Goal: Task Accomplishment & Management: Manage account settings

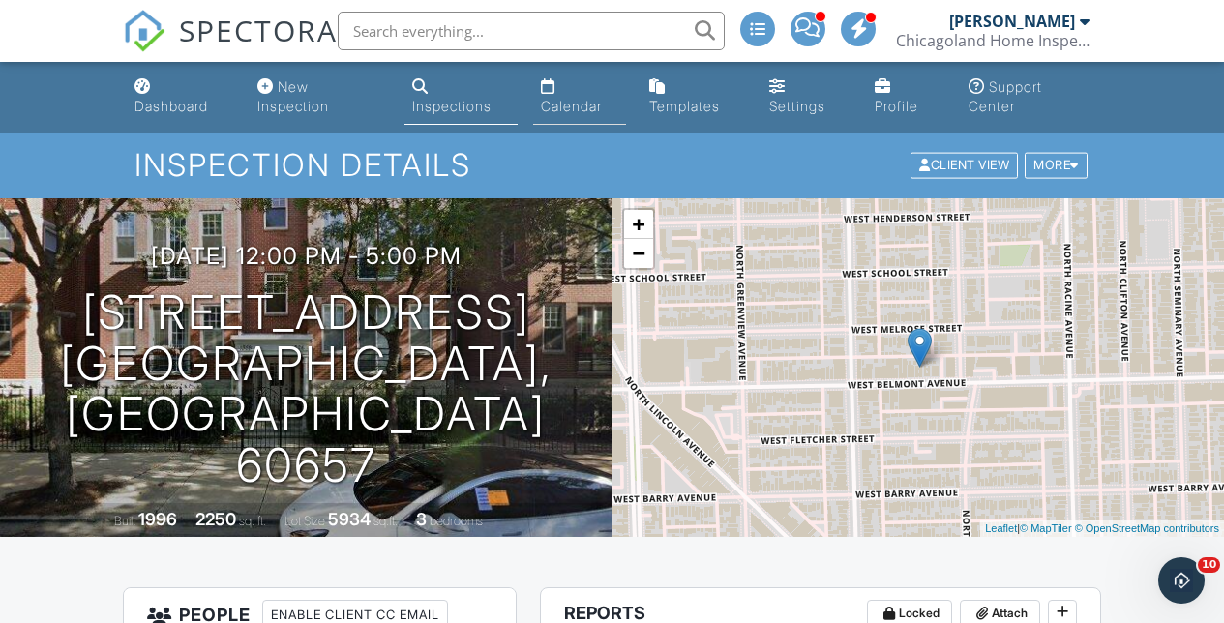
click at [582, 103] on div "Calendar" at bounding box center [571, 106] width 61 height 16
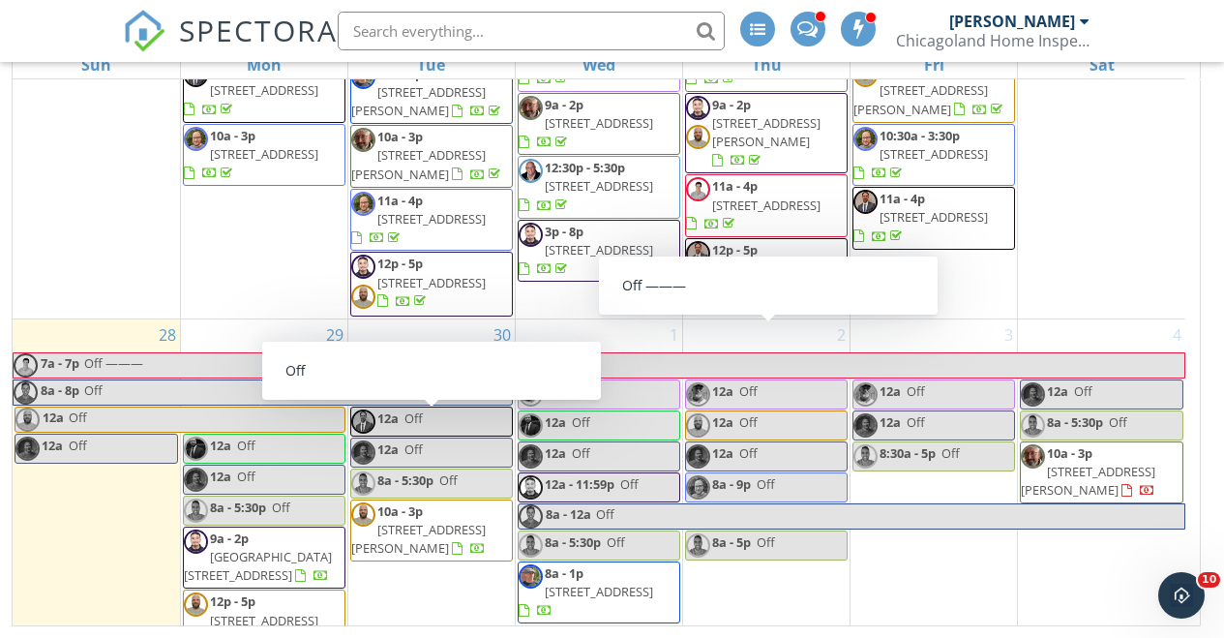
scroll to position [277, 0]
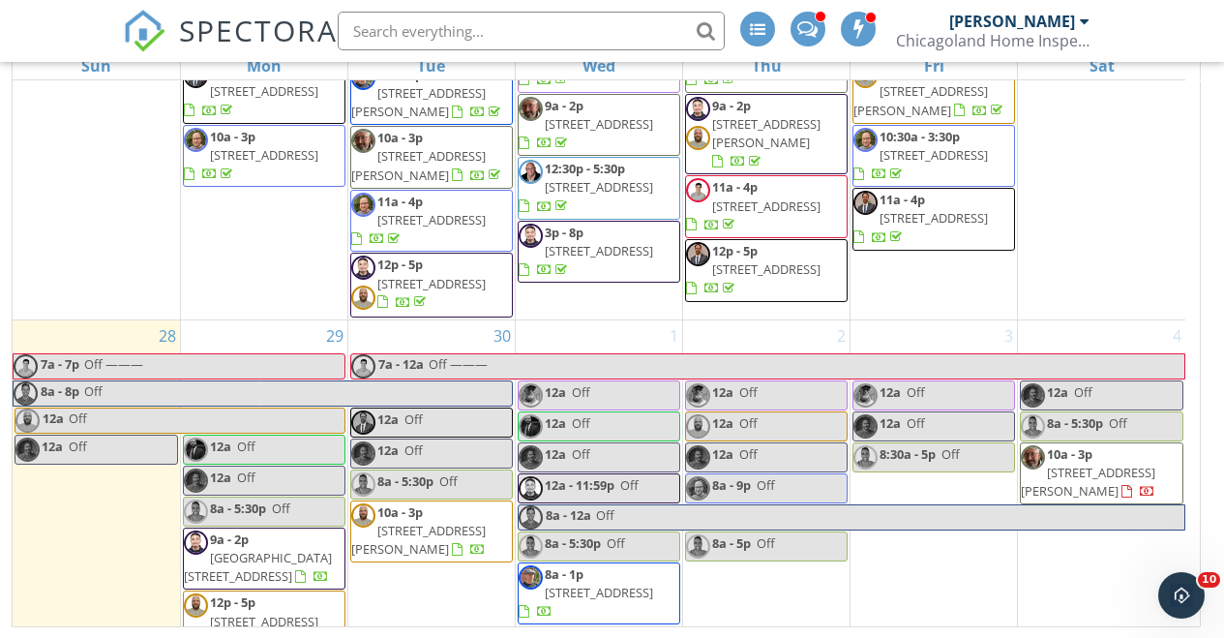
click at [433, 522] on span "104 Lois Ln , Deer Park 60010" at bounding box center [418, 540] width 134 height 36
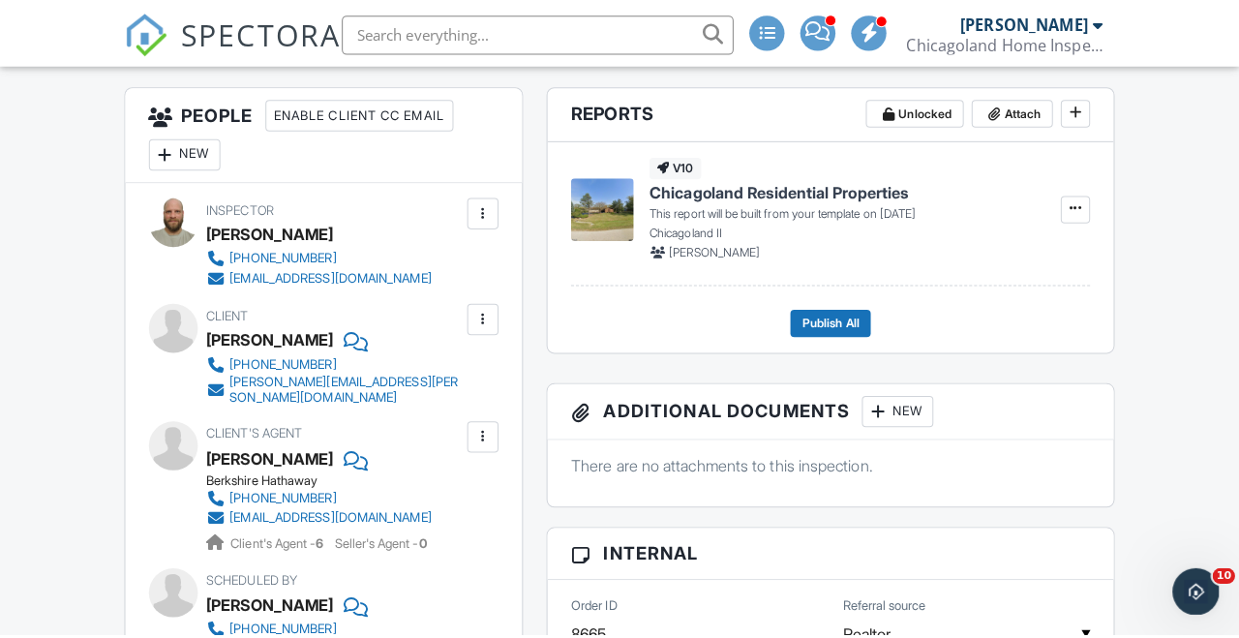
scroll to position [503, 0]
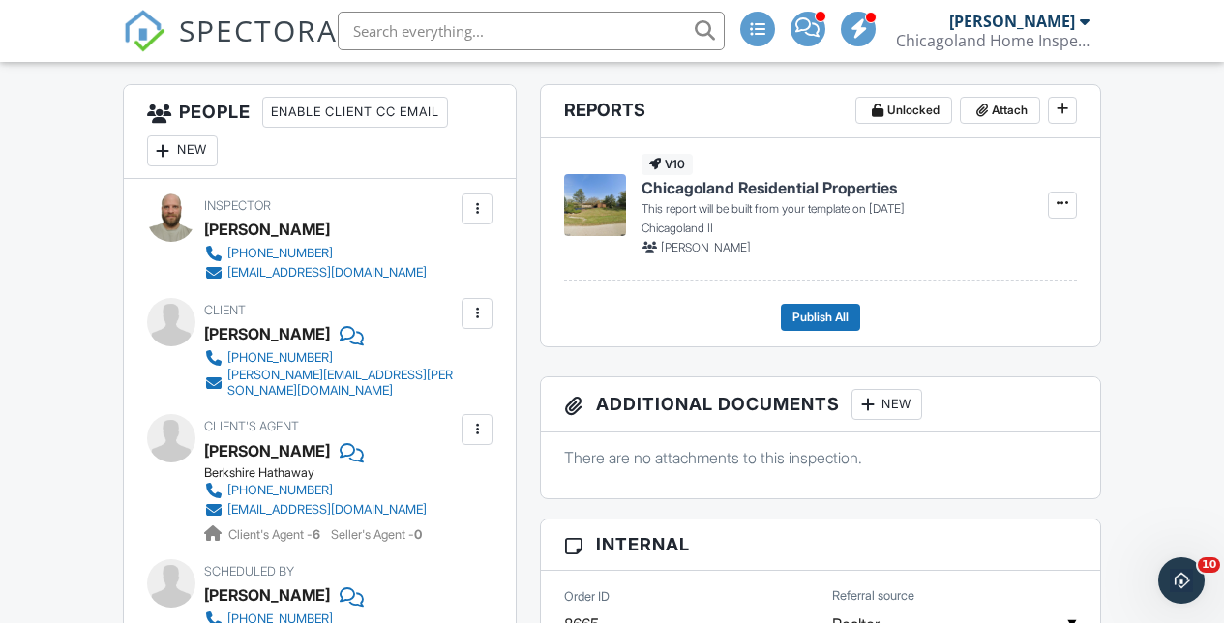
click at [182, 155] on div "New" at bounding box center [182, 150] width 71 height 31
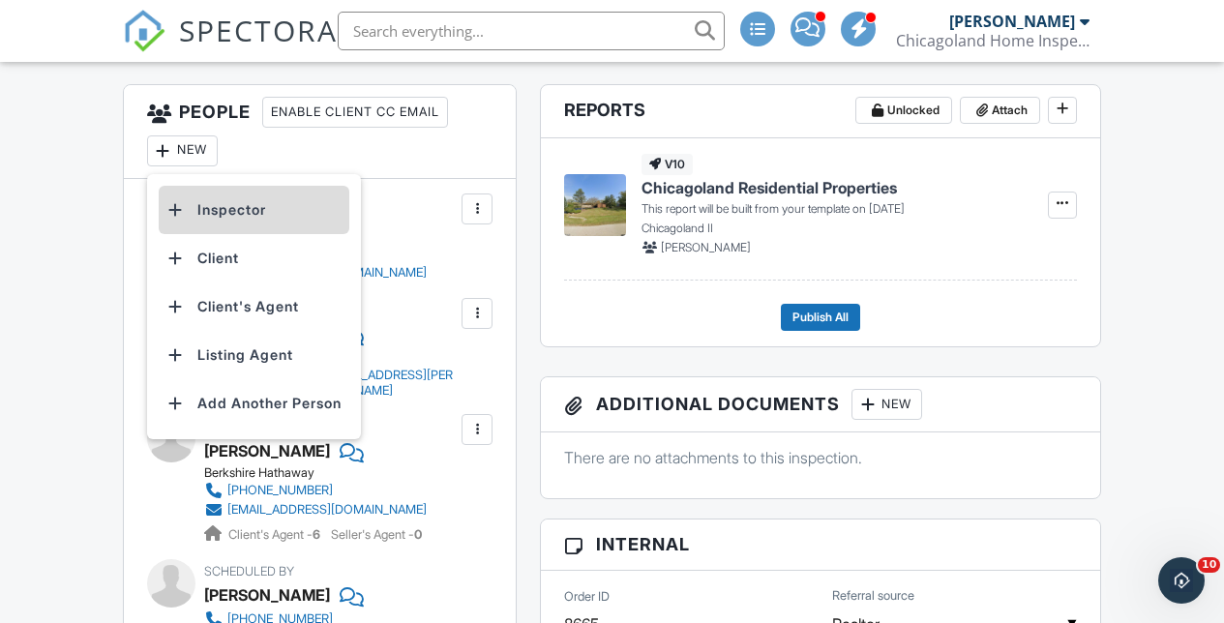
click at [217, 214] on li "Inspector" at bounding box center [254, 210] width 191 height 48
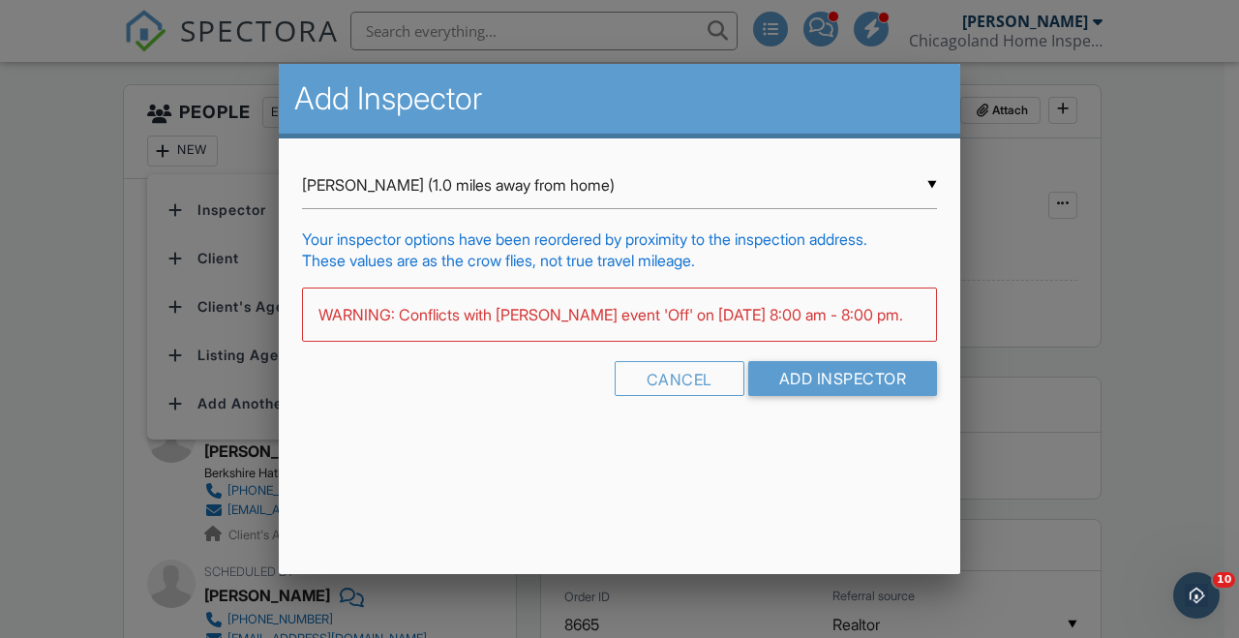
click at [927, 178] on div "▼ Jordan Brandwein (1.0 miles away from home) Jordan Brandwein (1.0 miles away …" at bounding box center [619, 185] width 635 height 47
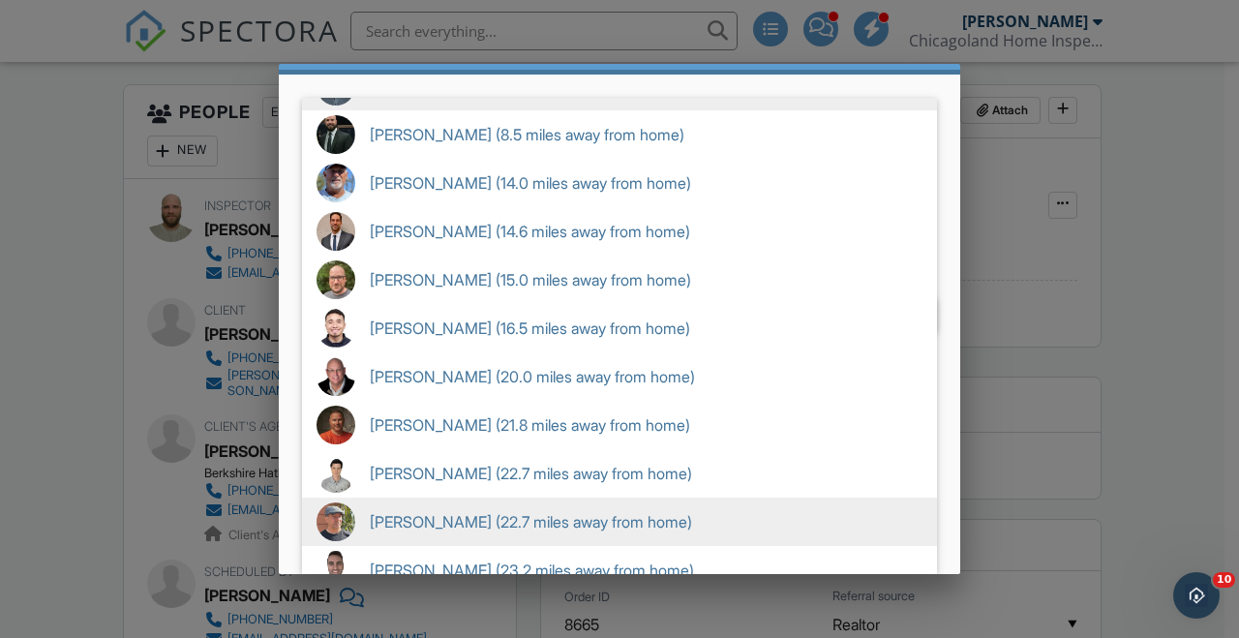
scroll to position [17, 0]
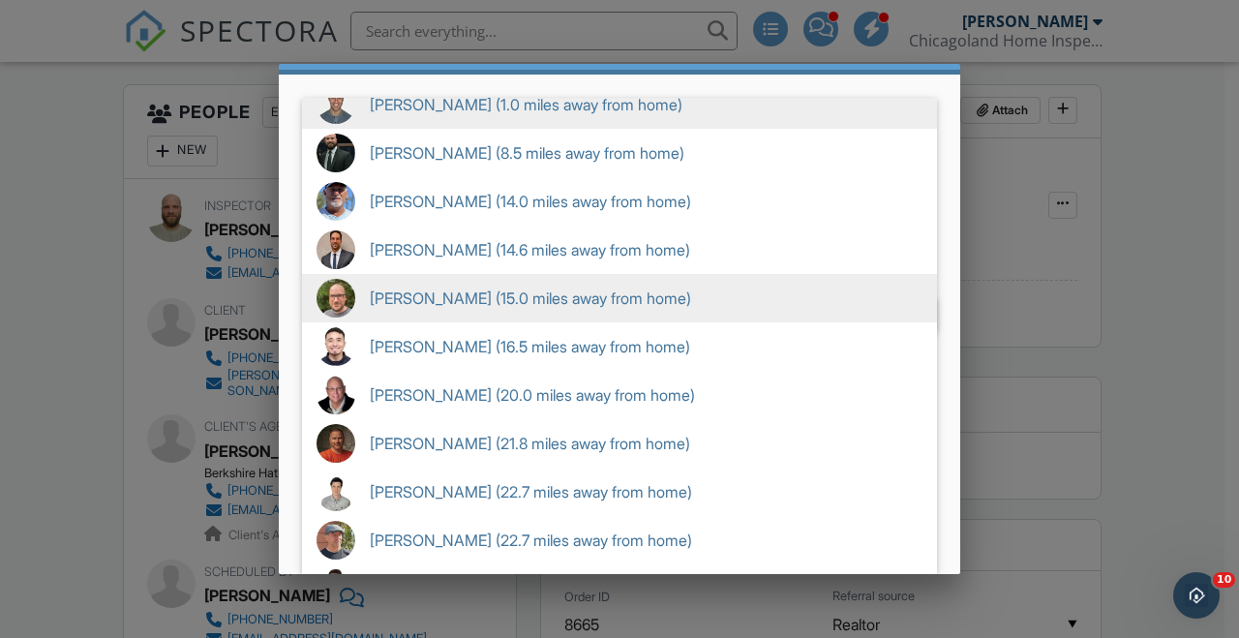
click at [528, 307] on span "Josh Boman (15.0 miles away from home)" at bounding box center [619, 298] width 635 height 48
type input "Josh Boman (15.0 miles away from home)"
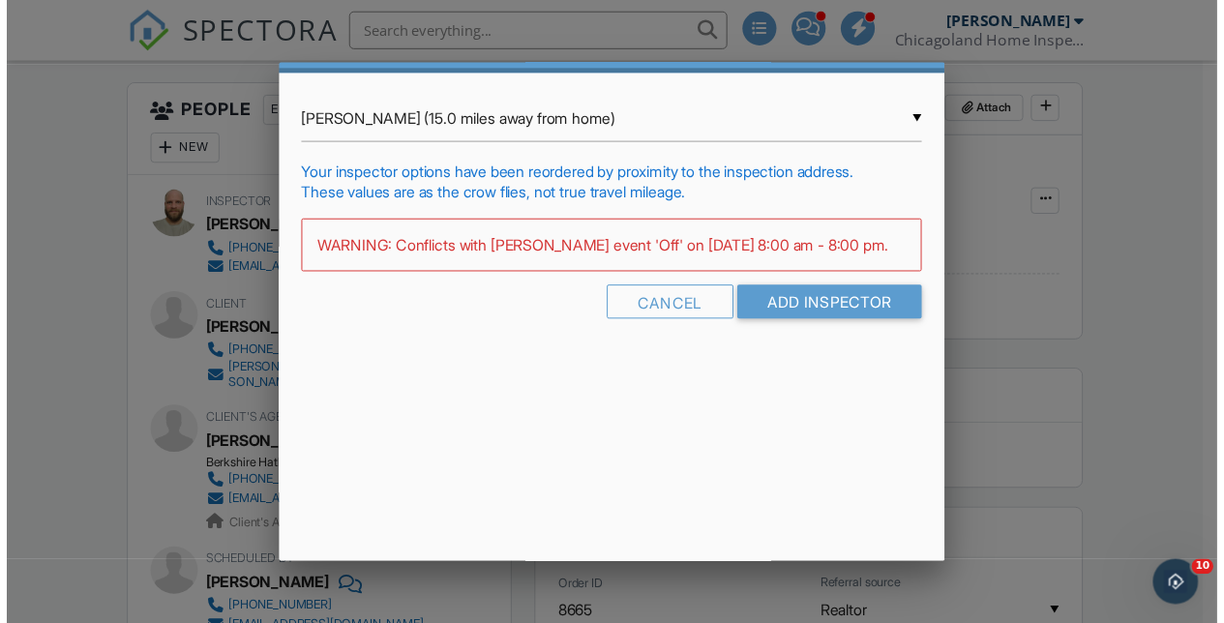
scroll to position [0, 0]
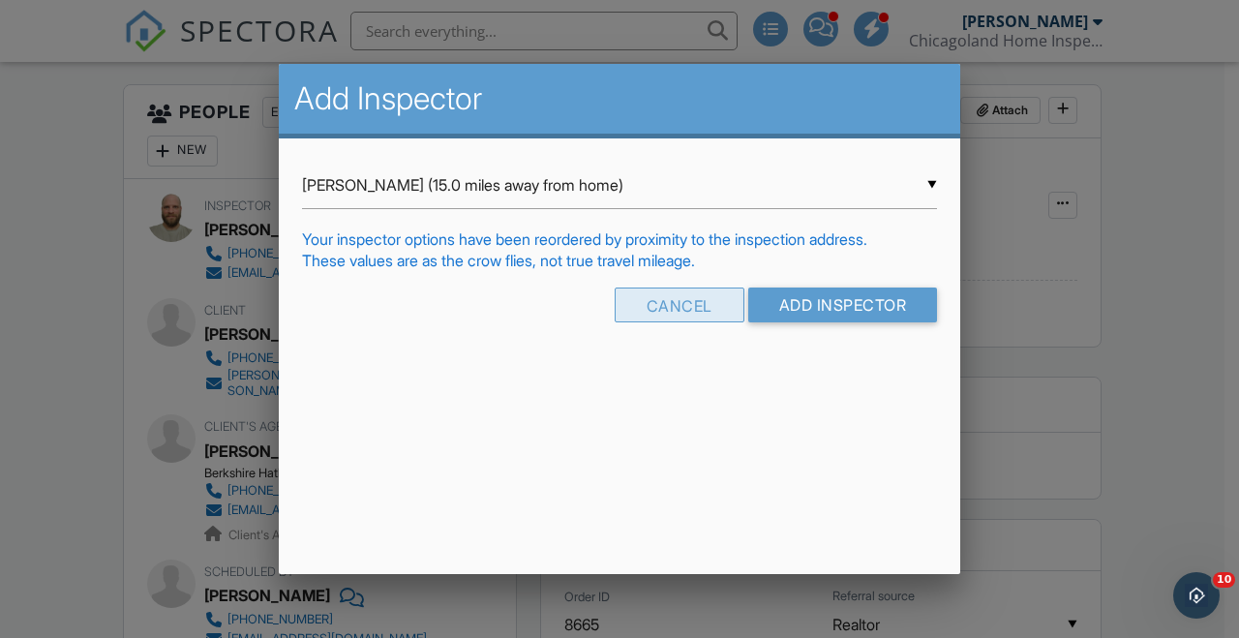
click at [686, 317] on div "Cancel" at bounding box center [679, 304] width 130 height 35
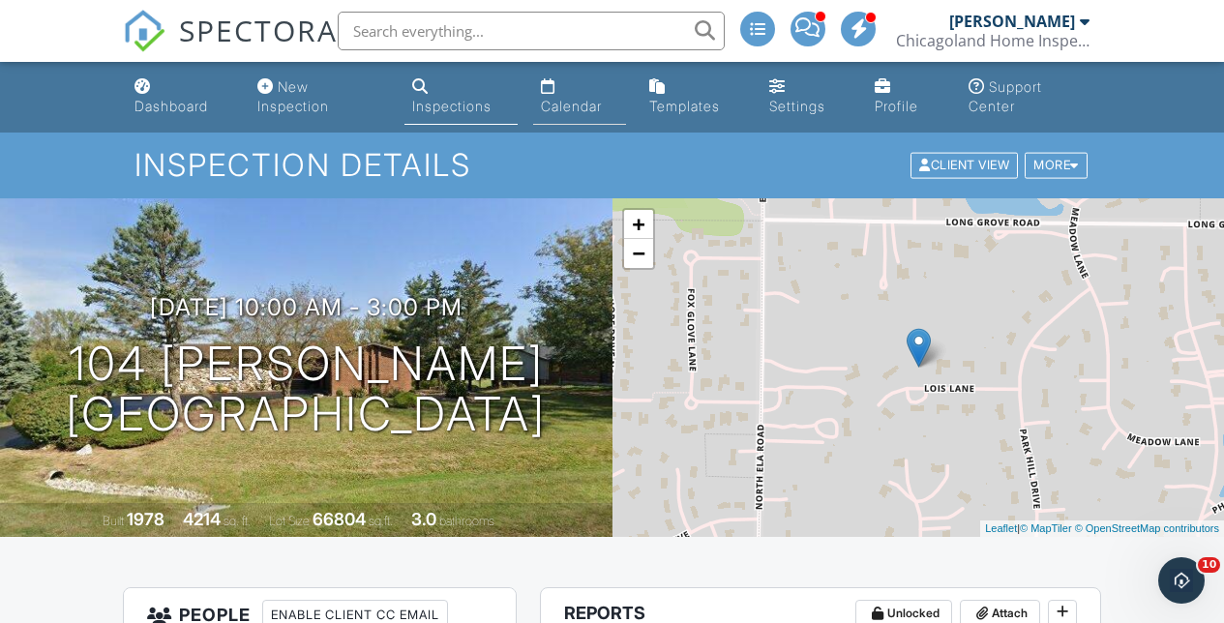
click at [568, 111] on div "Calendar" at bounding box center [571, 106] width 61 height 16
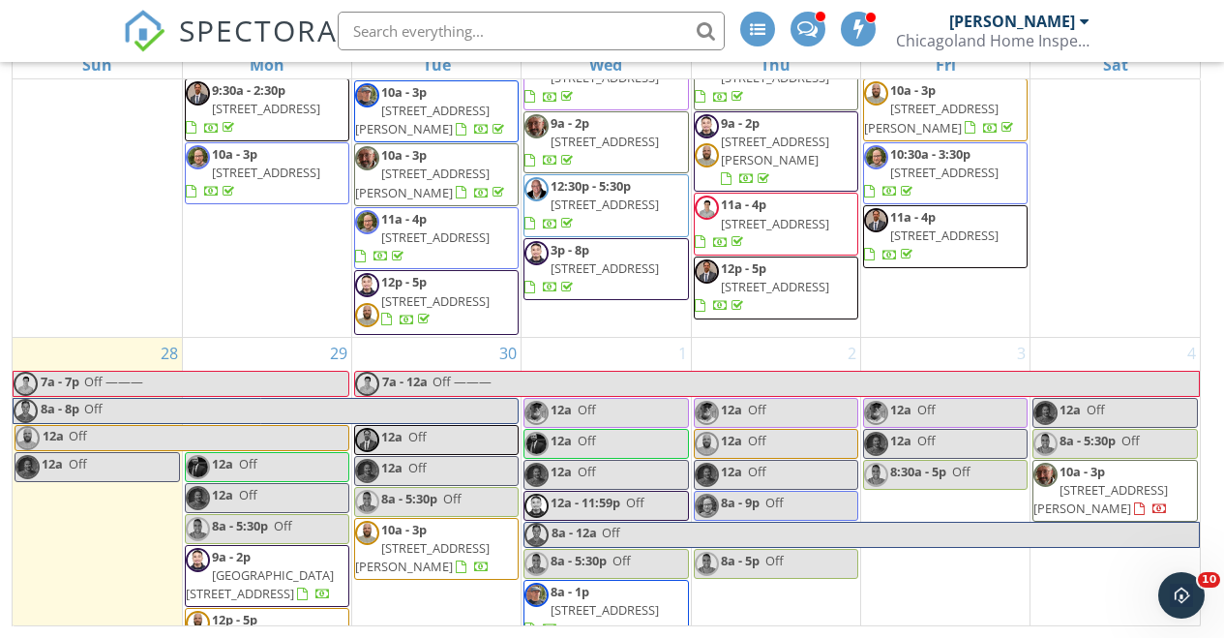
scroll to position [277, 0]
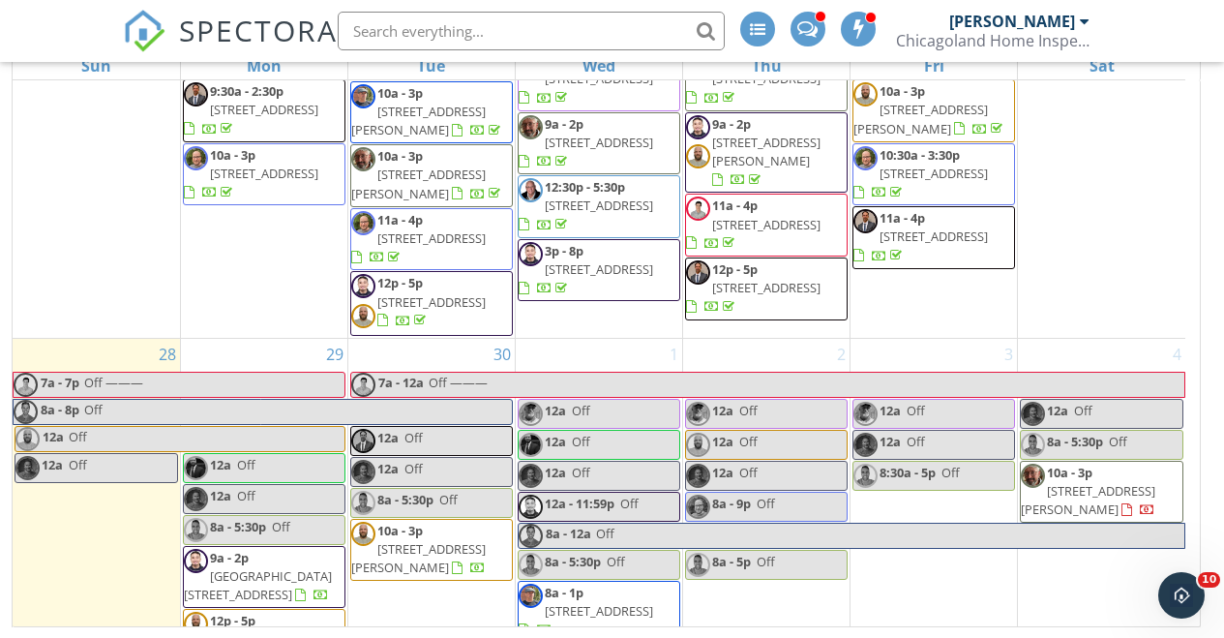
click at [447, 540] on span "[STREET_ADDRESS][PERSON_NAME]" at bounding box center [418, 558] width 134 height 36
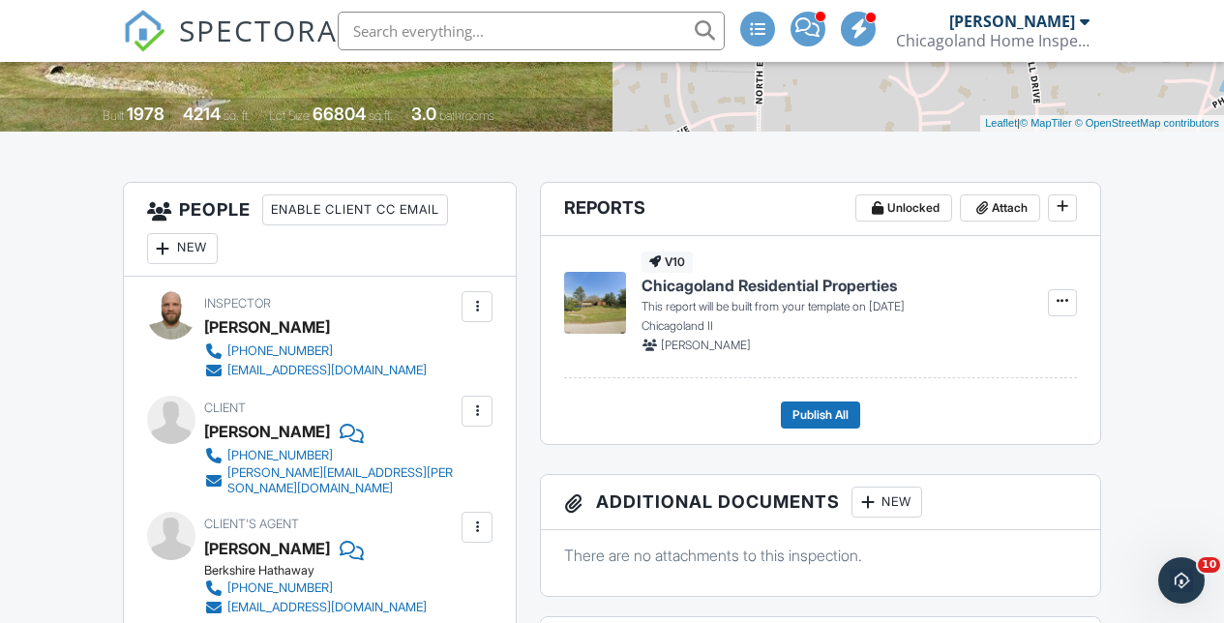
click at [193, 248] on div "New" at bounding box center [182, 248] width 71 height 31
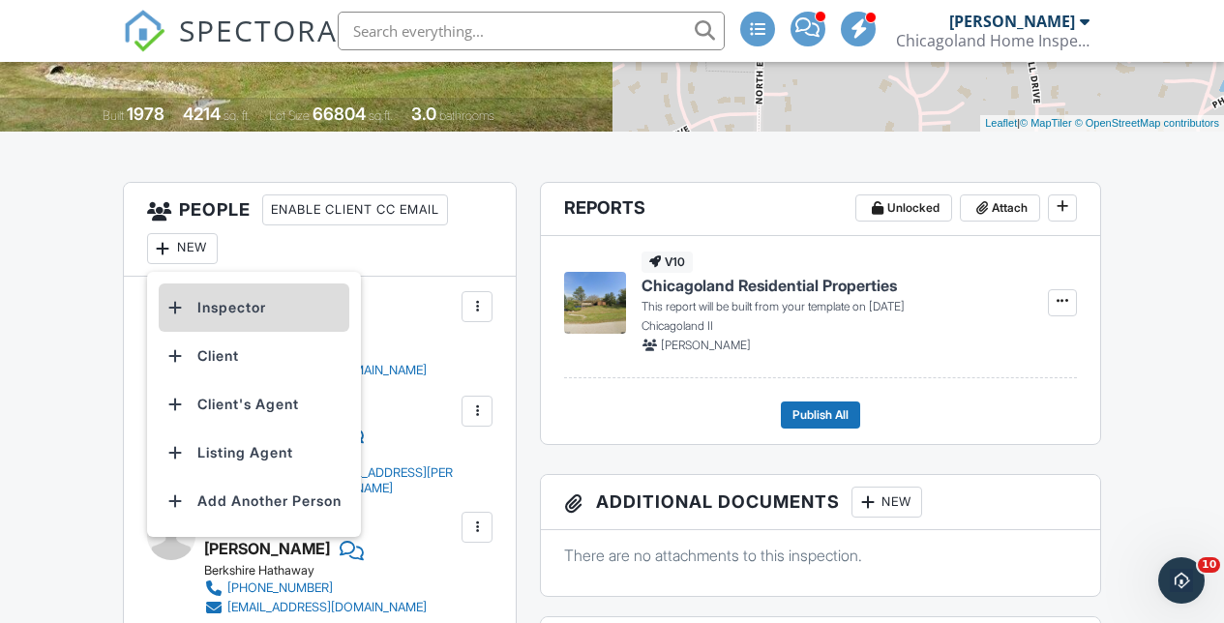
click at [218, 313] on li "Inspector" at bounding box center [254, 308] width 191 height 48
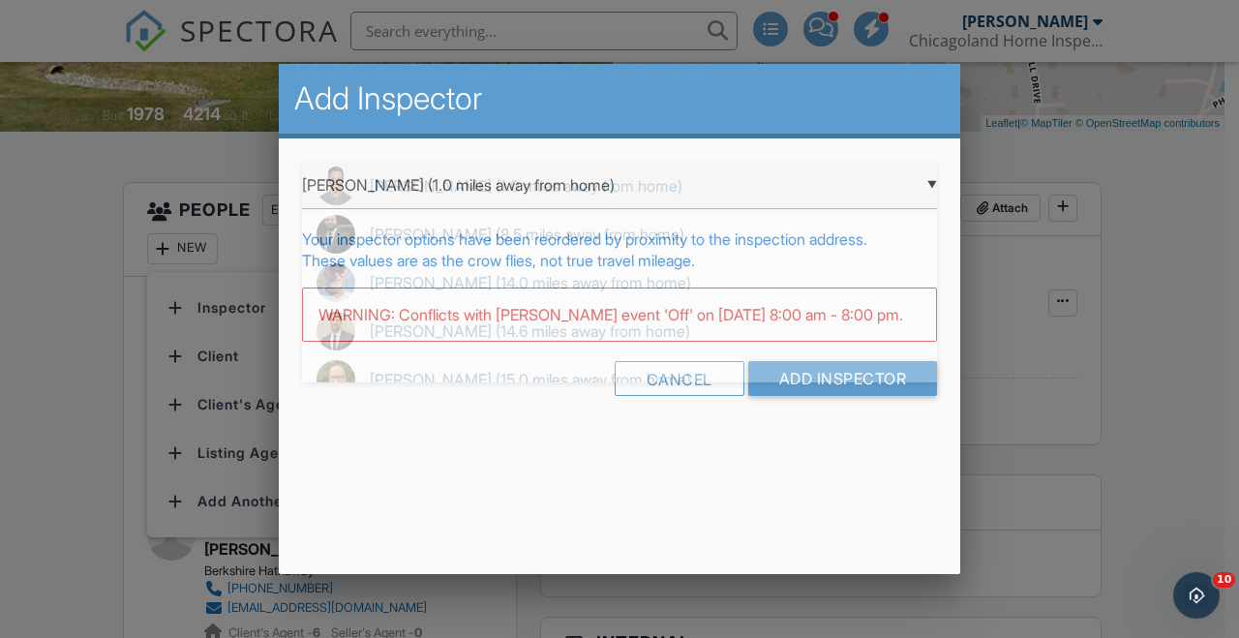
click at [932, 187] on div "▼ [PERSON_NAME] (1.0 miles away from home) [PERSON_NAME] (1.0 miles away from h…" at bounding box center [619, 185] width 635 height 47
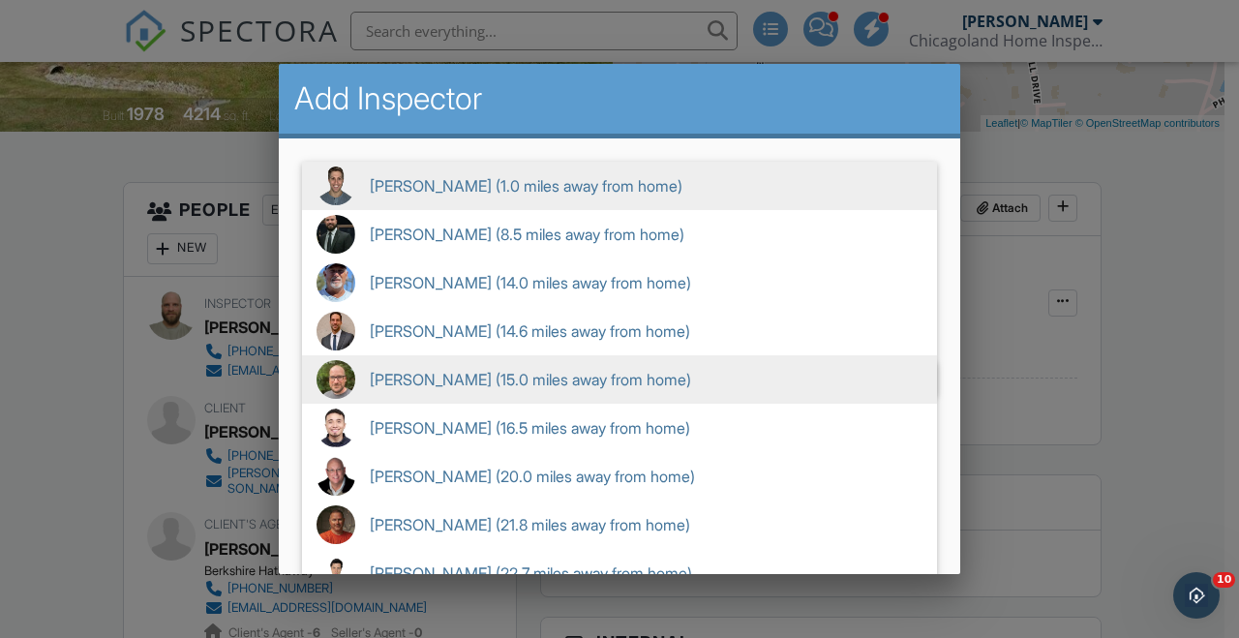
click at [613, 385] on span "Josh Boman (15.0 miles away from home)" at bounding box center [619, 379] width 635 height 48
type input "Josh Boman (15.0 miles away from home)"
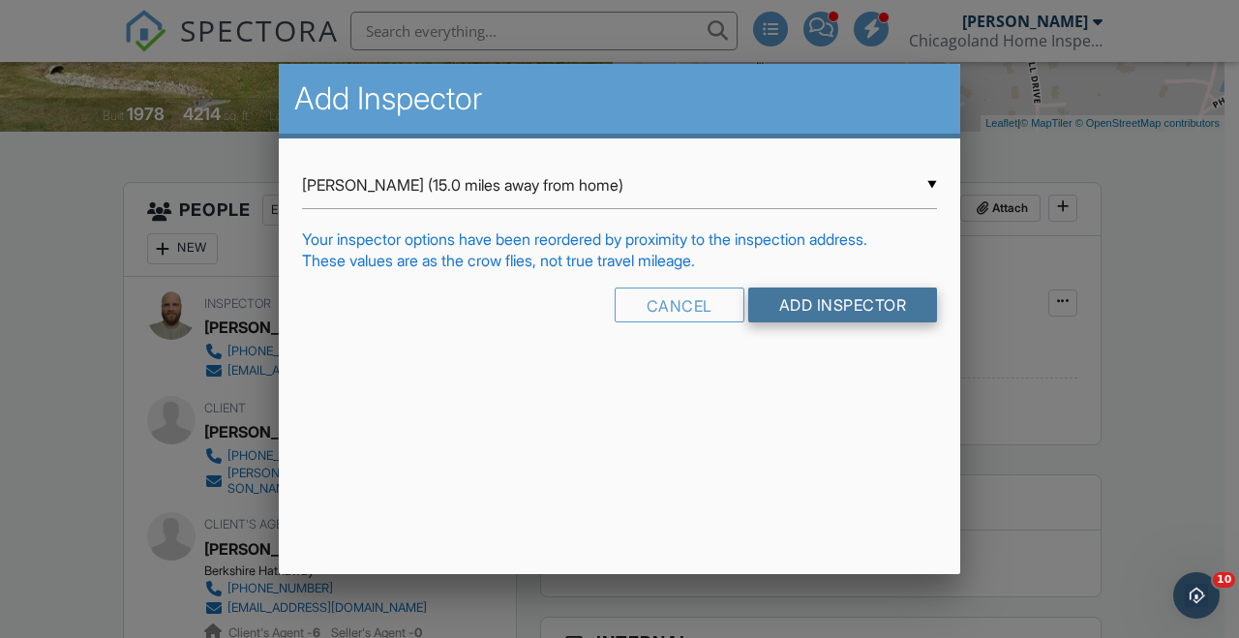
click at [806, 296] on input "Add Inspector" at bounding box center [843, 304] width 190 height 35
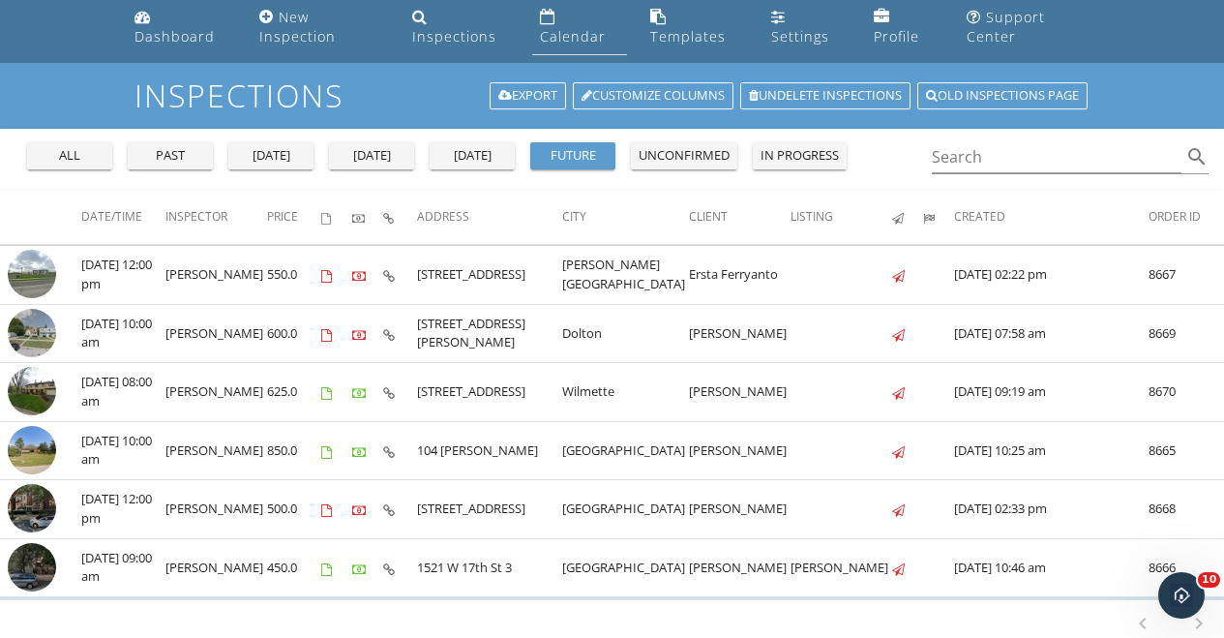
click at [575, 30] on div "Calendar" at bounding box center [573, 36] width 66 height 18
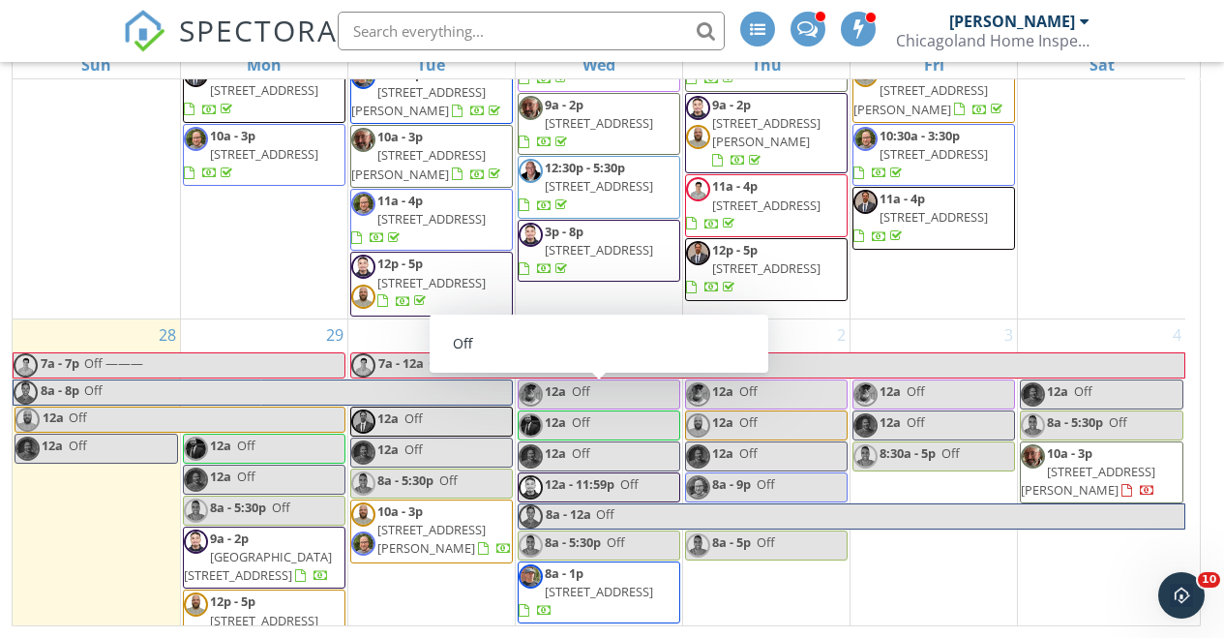
scroll to position [277, 0]
